Goal: Information Seeking & Learning: Find specific fact

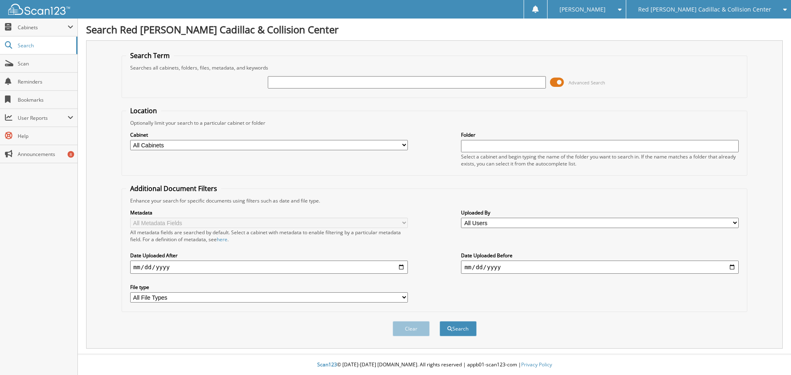
click at [303, 85] on input "text" at bounding box center [407, 82] width 278 height 12
type input "226316"
click at [440, 321] on button "Search" at bounding box center [458, 328] width 37 height 15
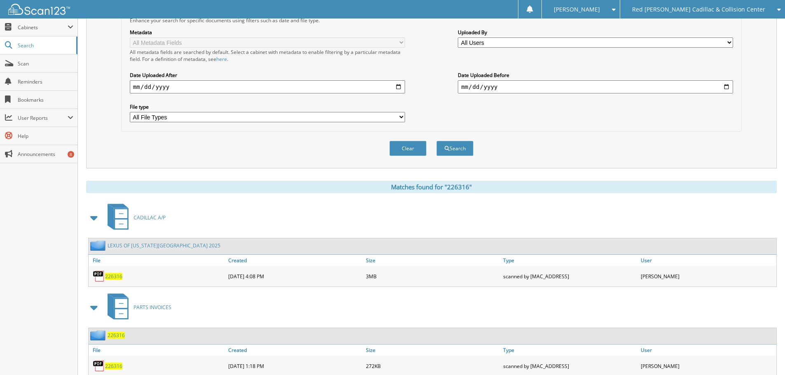
scroll to position [166, 0]
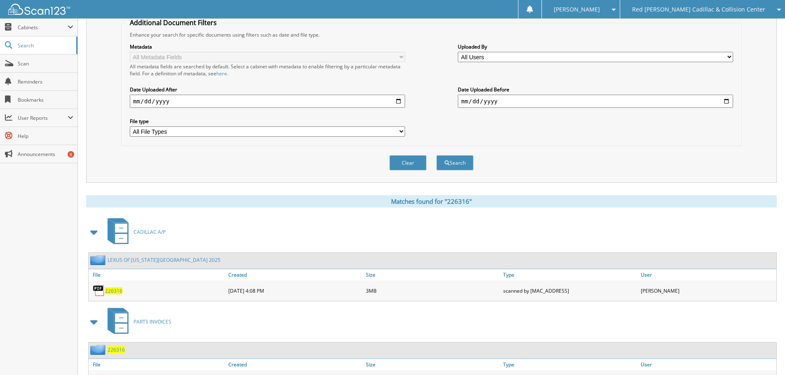
click at [118, 289] on span "226316" at bounding box center [113, 291] width 17 height 7
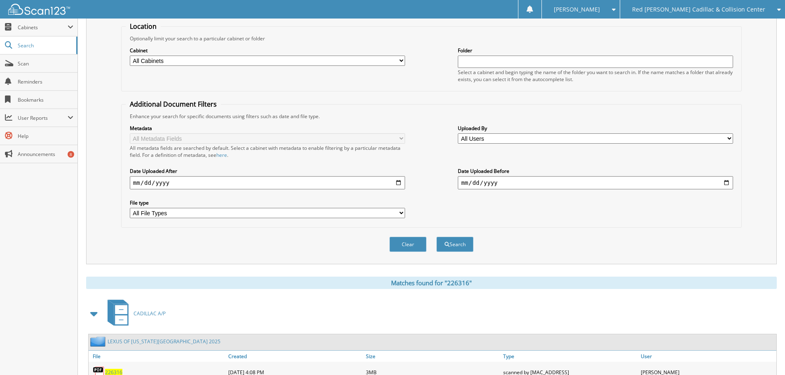
scroll to position [84, 0]
